Goal: Find specific page/section: Find specific page/section

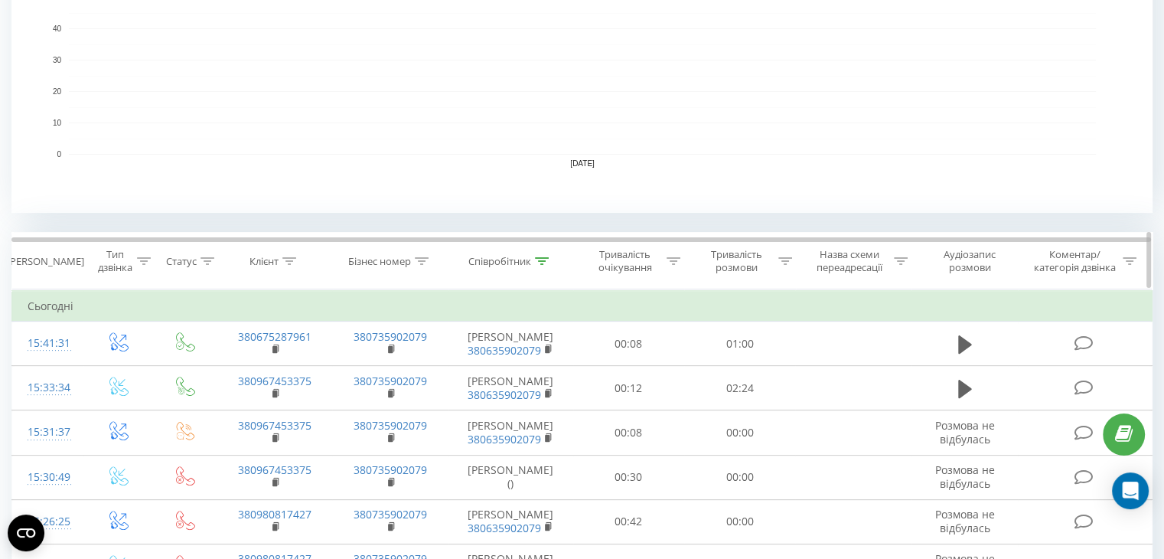
scroll to position [426, 0]
click at [538, 261] on icon at bounding box center [542, 264] width 14 height 8
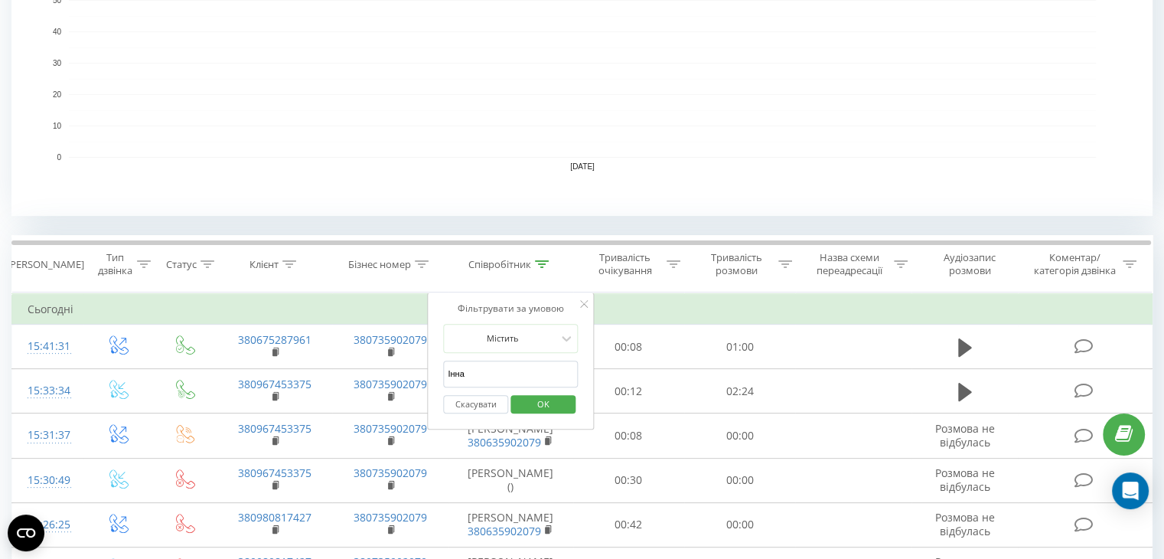
click at [506, 374] on input "Інна" at bounding box center [510, 374] width 135 height 27
click at [542, 401] on span "OK" at bounding box center [543, 404] width 43 height 24
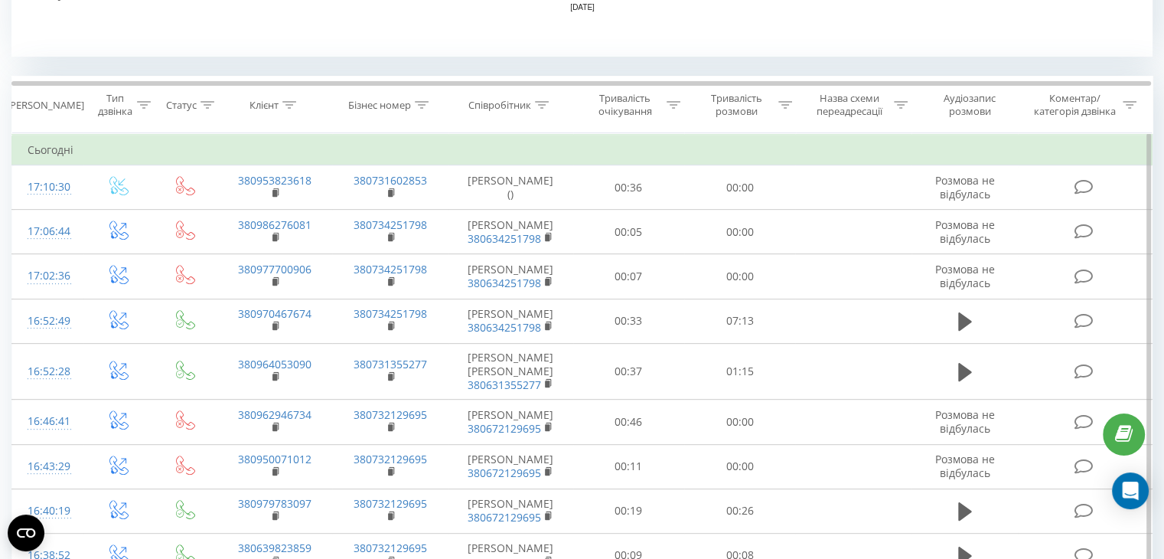
scroll to position [569, 0]
